Goal: Find specific page/section: Find specific page/section

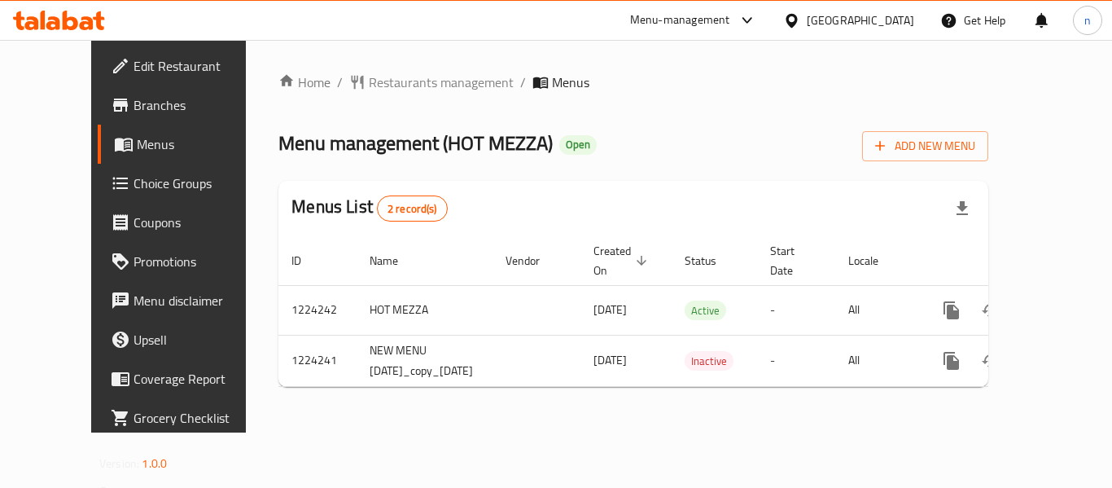
click at [792, 17] on icon at bounding box center [791, 20] width 17 height 17
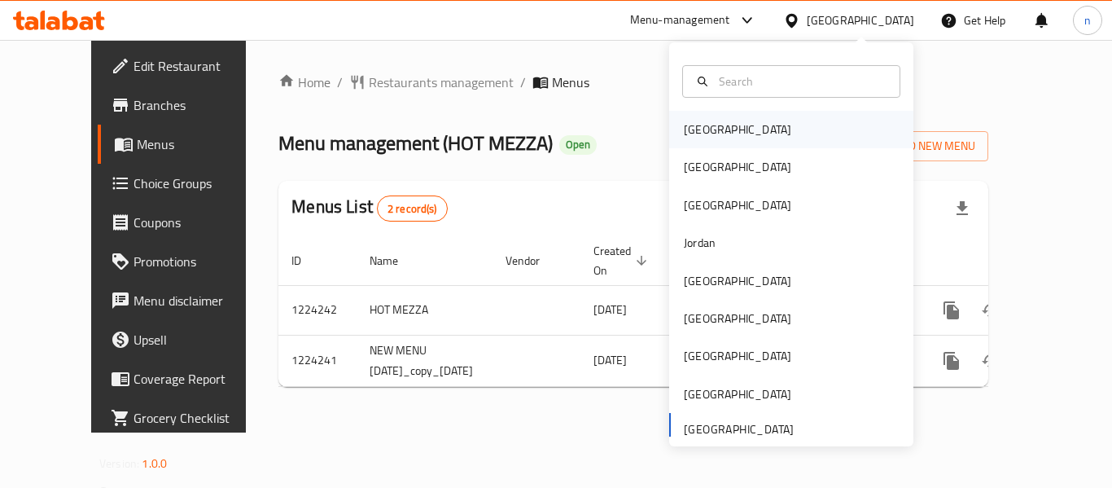
click at [691, 130] on div "[GEOGRAPHIC_DATA]" at bounding box center [737, 130] width 107 height 18
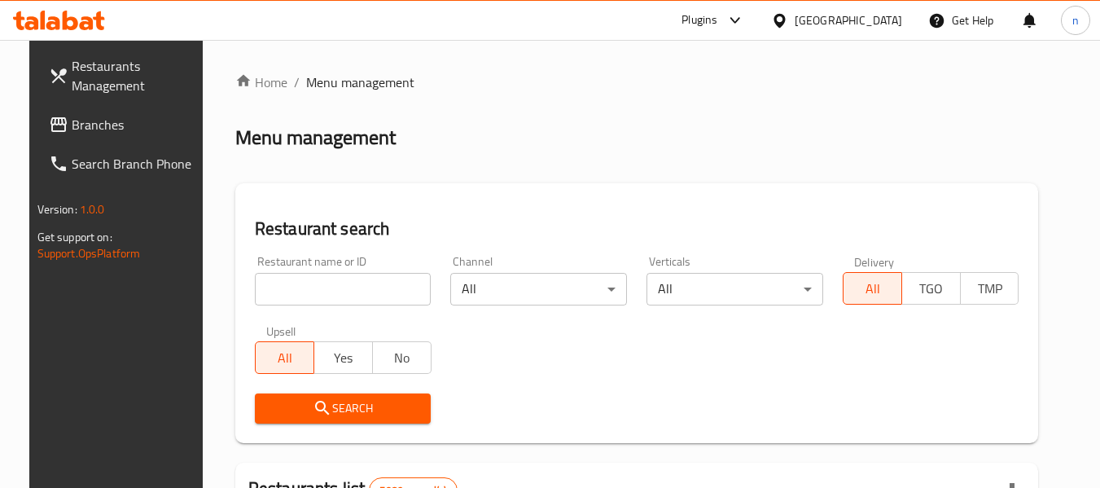
click at [745, 20] on icon at bounding box center [736, 21] width 20 height 20
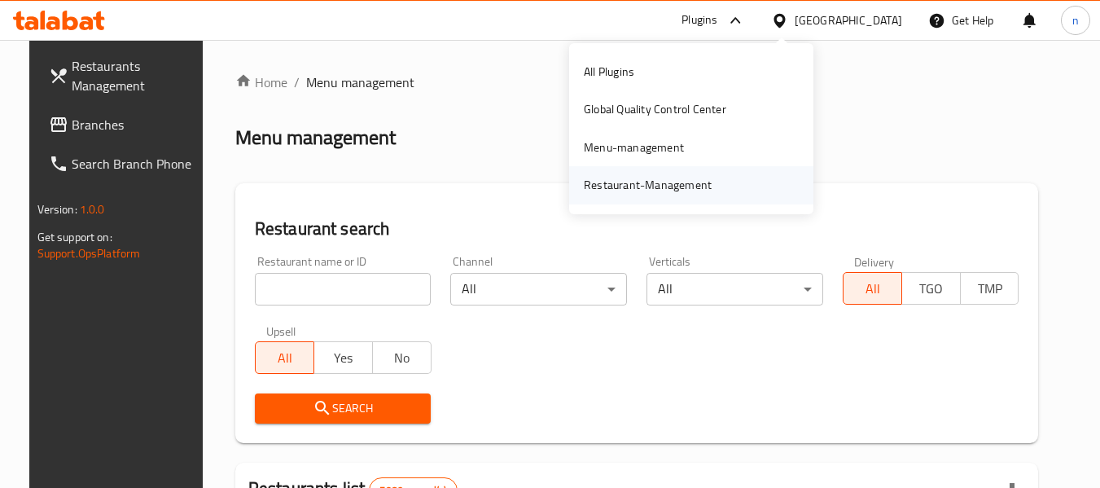
click at [651, 182] on div "Restaurant-Management" at bounding box center [648, 185] width 128 height 18
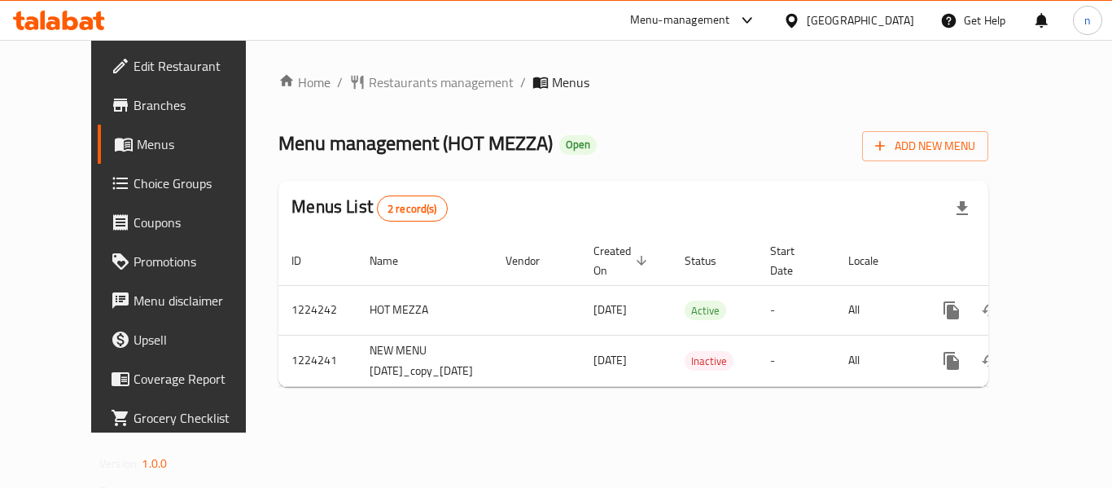
click at [745, 20] on icon at bounding box center [748, 21] width 20 height 20
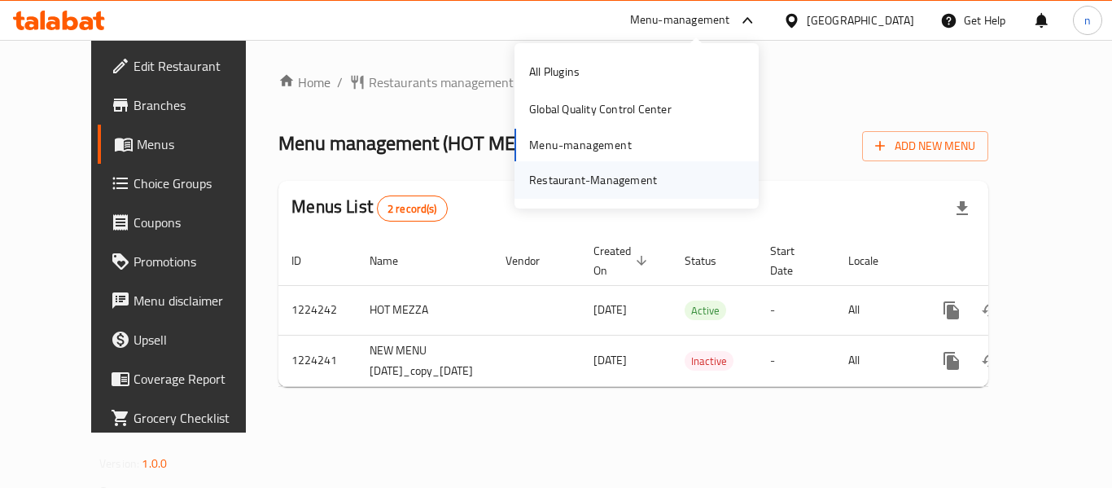
click at [597, 177] on div "Restaurant-Management" at bounding box center [593, 180] width 128 height 18
